Goal: Check status: Check status

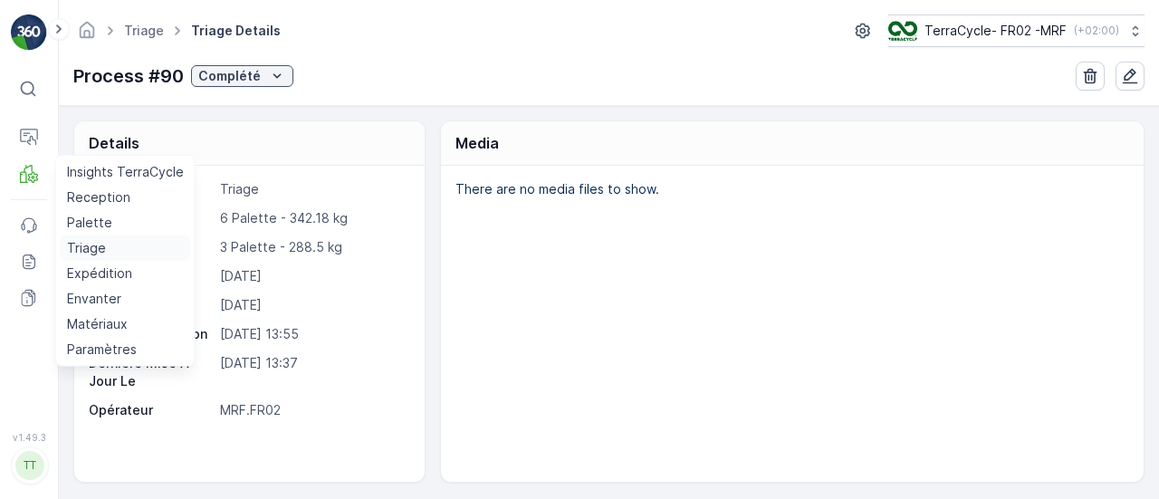
click at [100, 247] on p "Triage" at bounding box center [86, 248] width 39 height 18
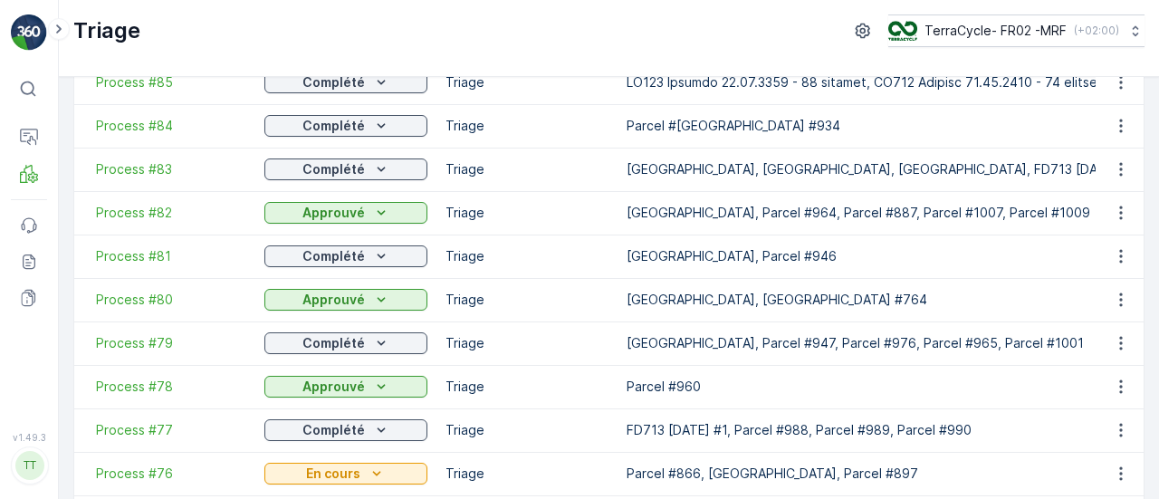
scroll to position [445, 0]
click at [147, 388] on span "Process #78" at bounding box center [171, 387] width 150 height 18
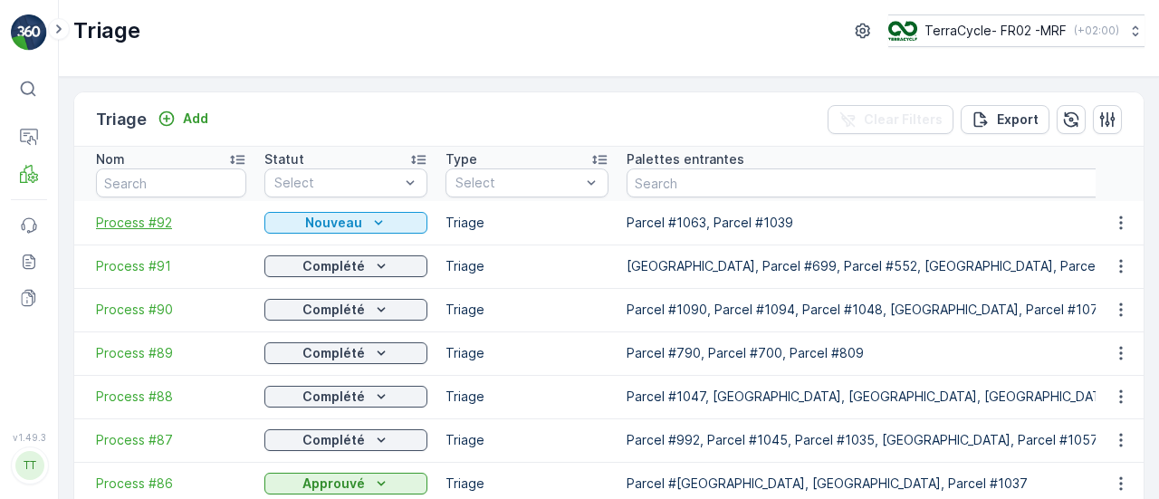
click at [153, 214] on span "Process #92" at bounding box center [171, 223] width 150 height 18
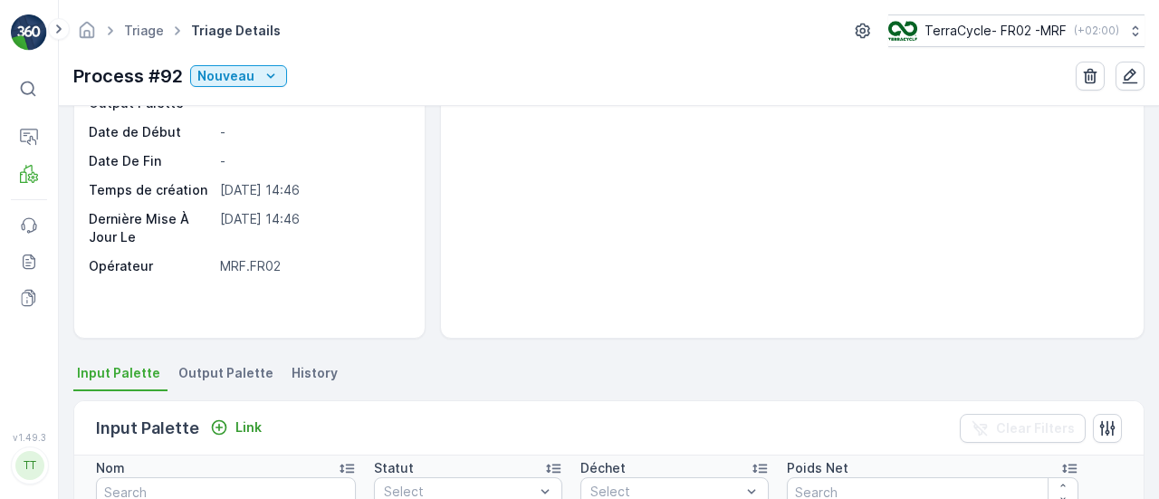
scroll to position [143, 0]
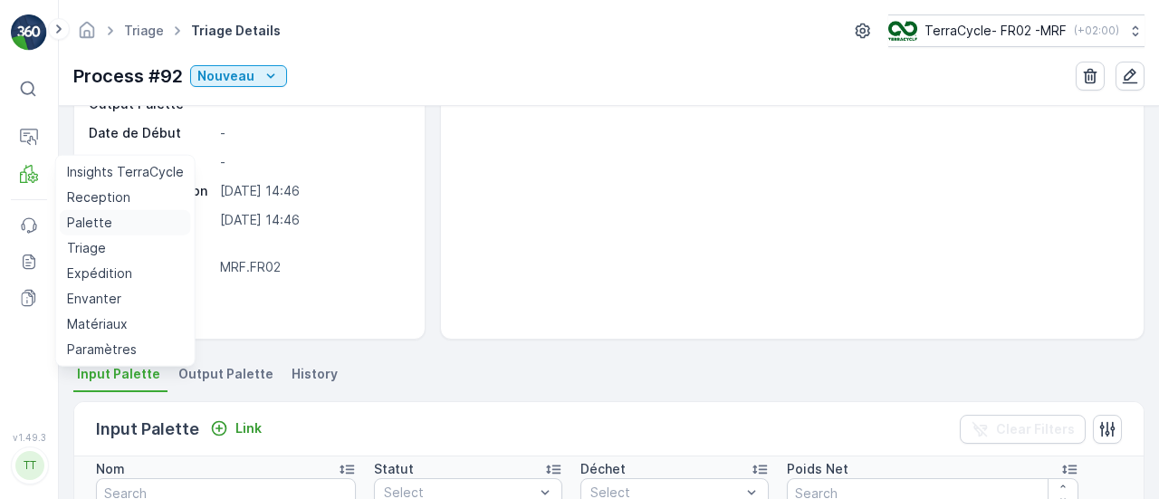
click at [100, 218] on p "Palette" at bounding box center [89, 223] width 45 height 18
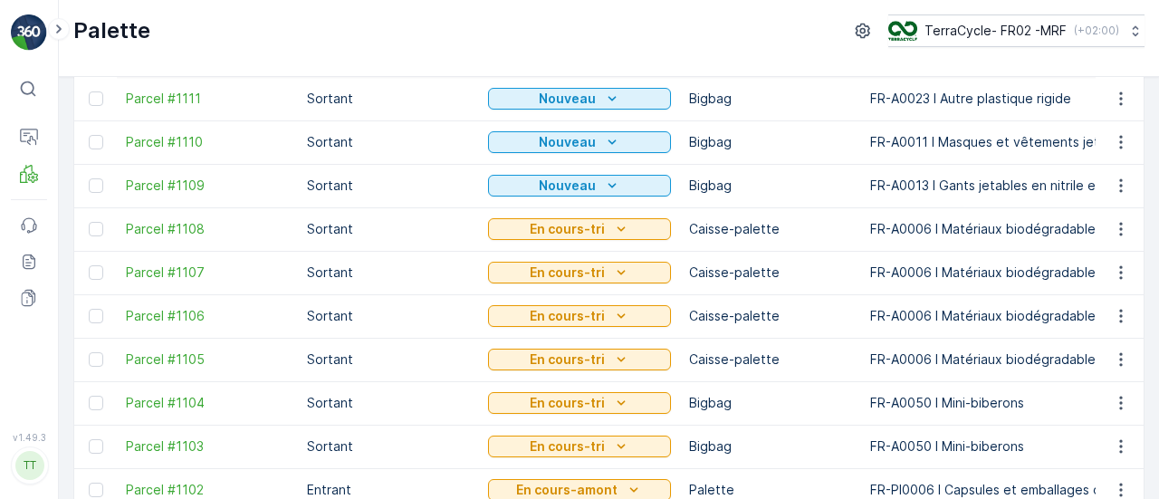
scroll to position [125, 0]
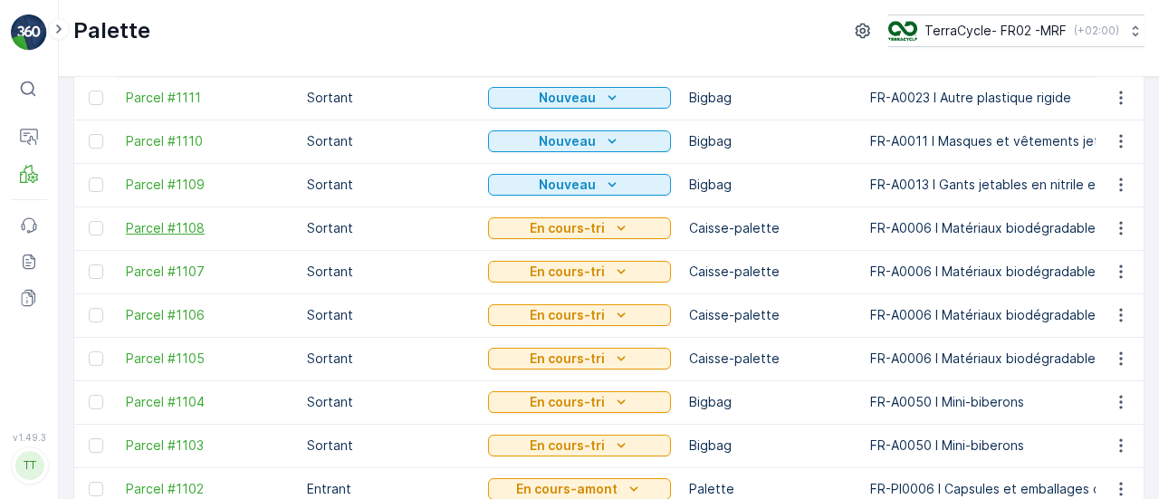
click at [181, 230] on span "Parcel #1108" at bounding box center [207, 228] width 163 height 18
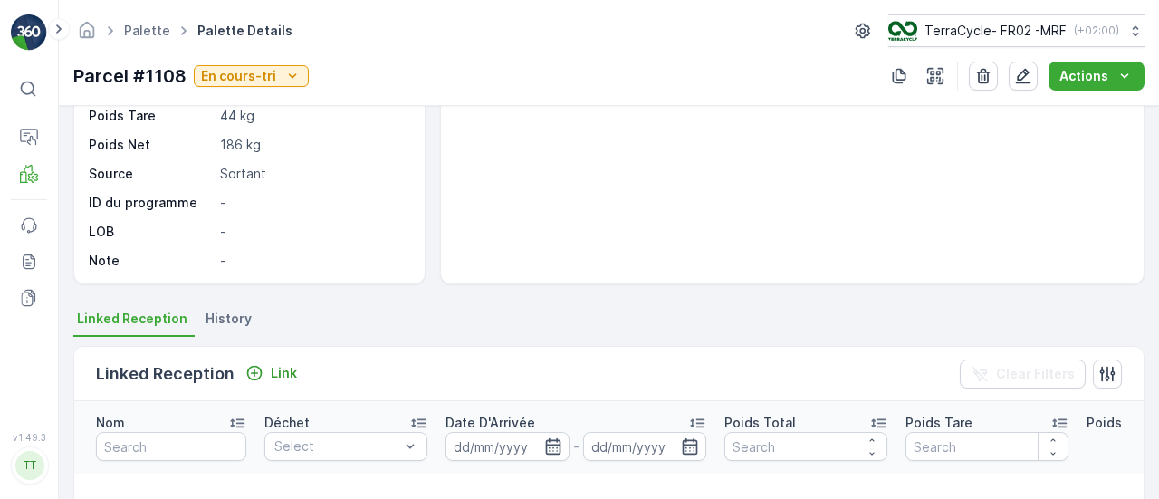
scroll to position [218, 0]
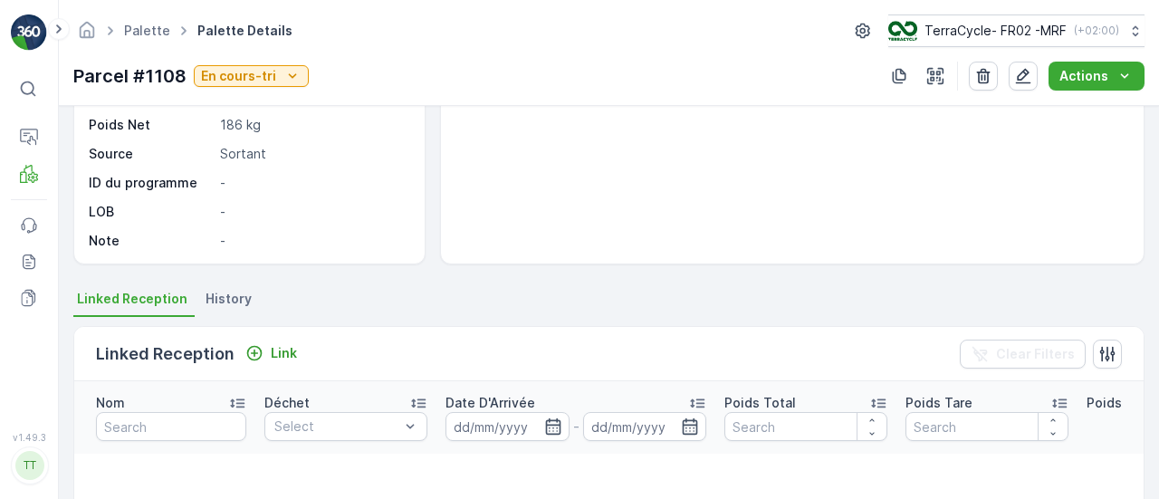
click at [230, 295] on span "History" at bounding box center [229, 299] width 46 height 18
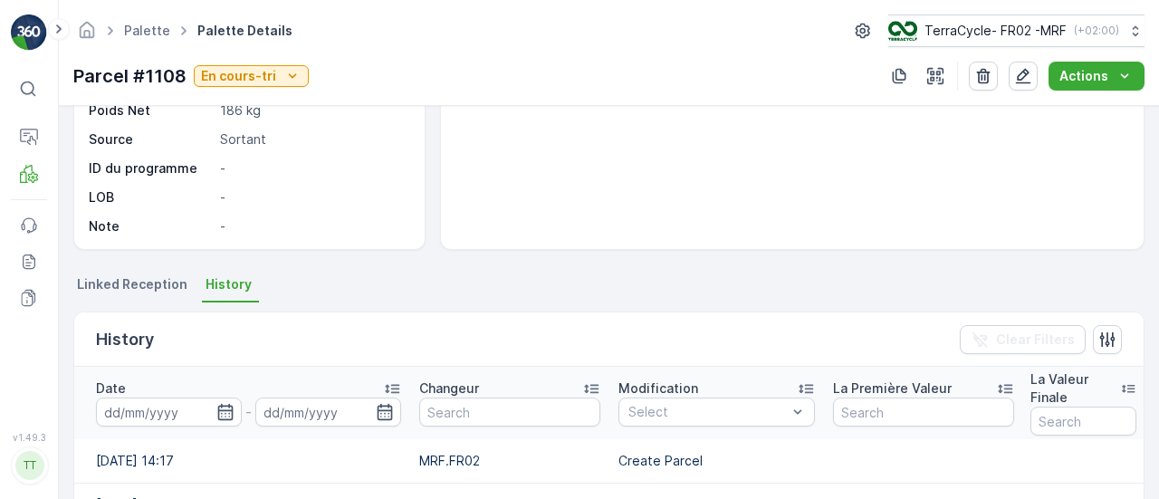
scroll to position [225, 0]
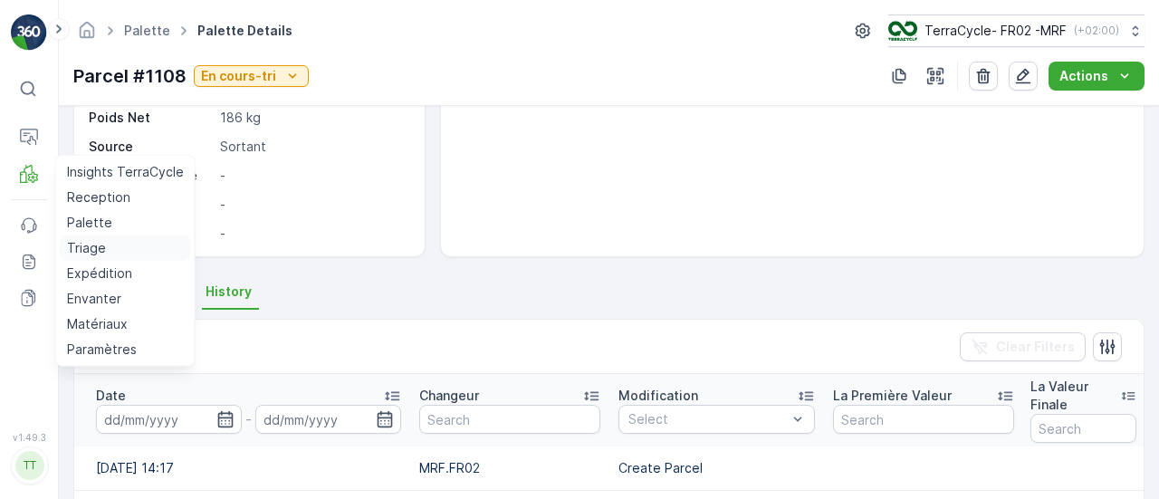
click at [89, 252] on p "Triage" at bounding box center [86, 248] width 39 height 18
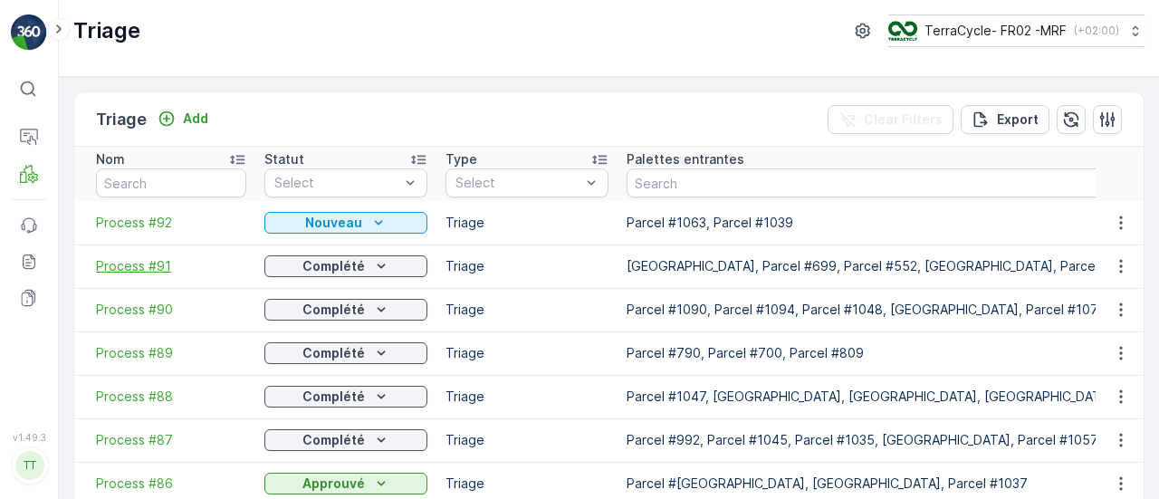
click at [145, 266] on span "Process #91" at bounding box center [171, 266] width 150 height 18
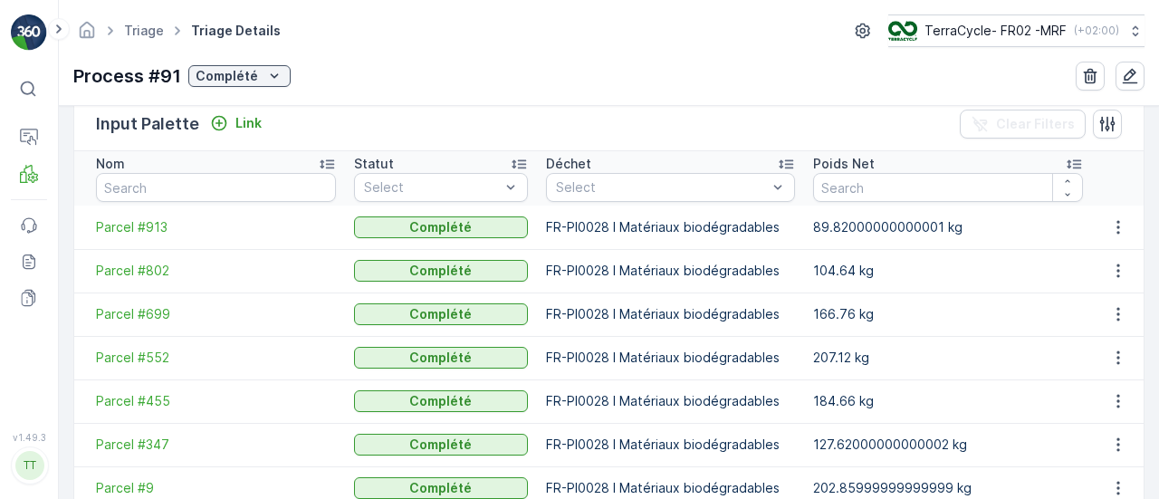
scroll to position [532, 0]
